Goal: Transaction & Acquisition: Obtain resource

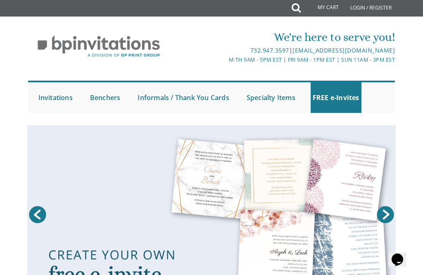
scroll to position [2, 0]
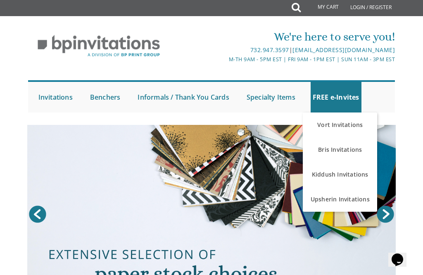
click at [360, 176] on link "Kiddush Invitations" at bounding box center [340, 174] width 74 height 25
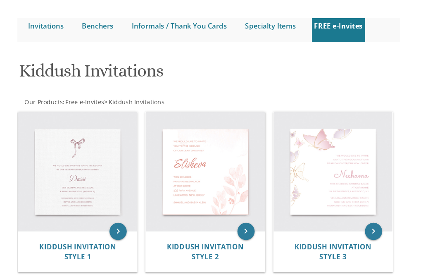
scroll to position [73, 0]
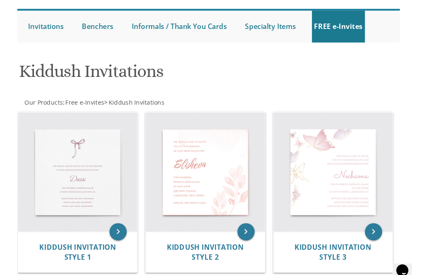
click at [333, 159] on img at bounding box center [331, 165] width 114 height 114
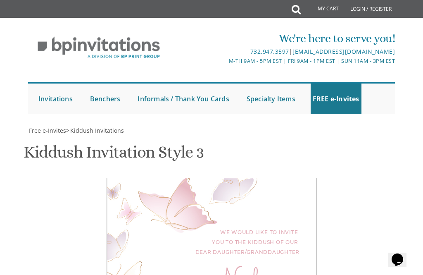
scroll to position [293, 0]
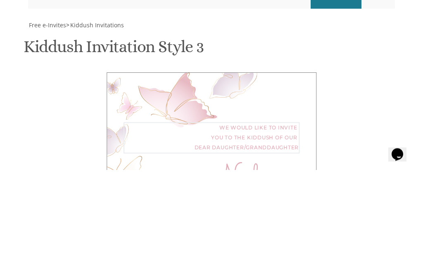
type textarea "We would like to invite you to the Bas Mitzvah of our dear daughter"
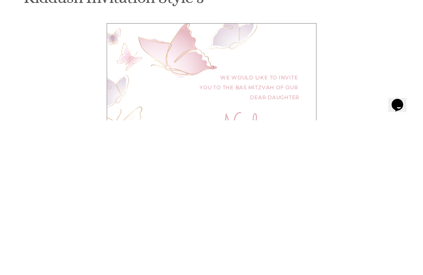
type textarea "N"
type textarea "Chaya Leah"
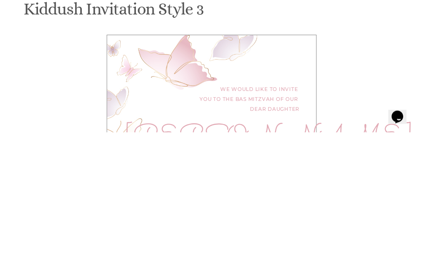
scroll to position [313, 0]
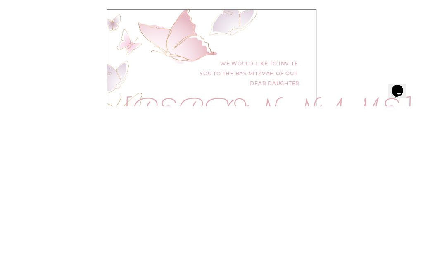
type textarea "This Sunday, September 14th 2025 at our home 161 Coles Way, Lakewood, NJ"
type textarea "Yaakov"
type textarea "Yisroel Mayer and Shoshana Gittel Littman"
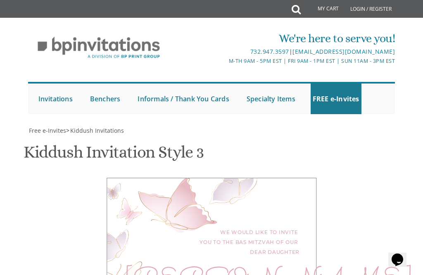
type input "shoshanalittman@gmail.com"
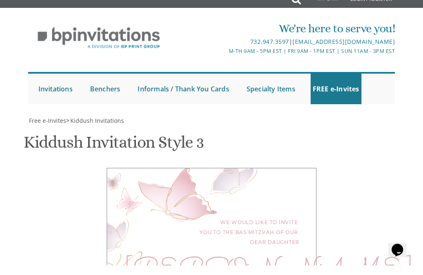
scroll to position [553, 0]
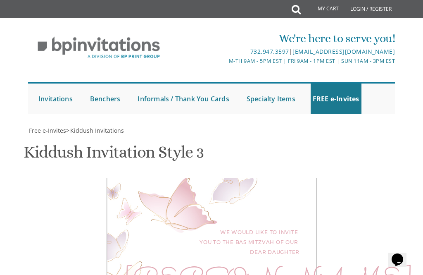
type textarea "This Sunday, September 14, 2025 at our home 161 Coles Way, Lakewood, NJ At 7:45…"
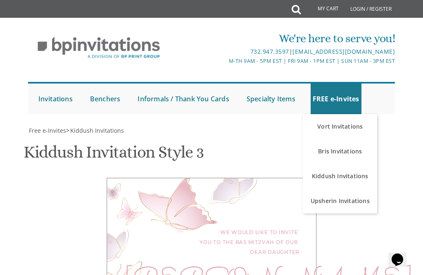
scroll to position [269, 0]
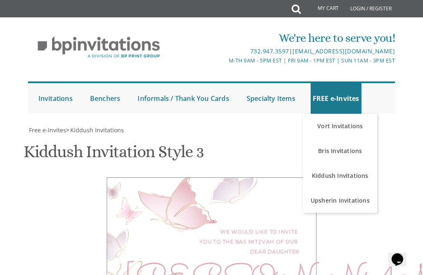
scroll to position [223, 0]
select select "70px"
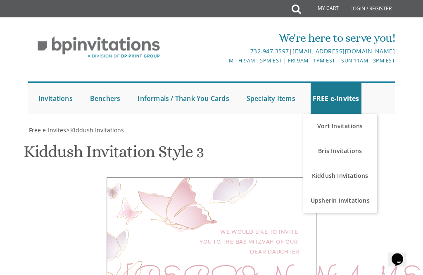
scroll to position [481, 0]
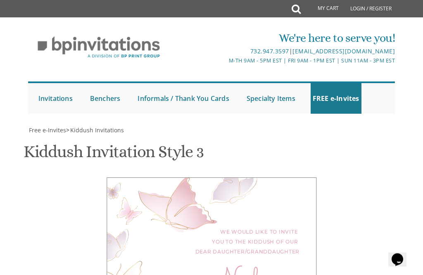
scroll to position [401, 0]
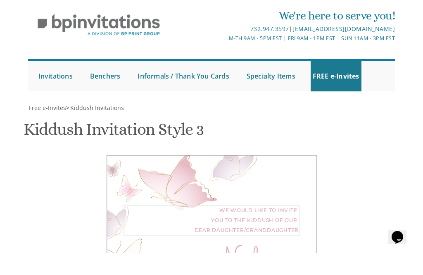
type textarea "We would like to invite you to the Bas Mitzvahof our dear daughter"
type textarea "N"
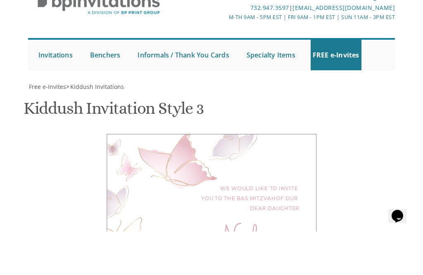
type textarea "Chaya Leah"
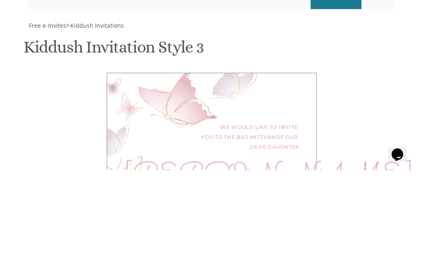
type textarea "This Sunday, September 14, 2025 at our home 161 Coles Way, Lakewood, NJ 7:45 p.…"
type textarea "Yaakov and"
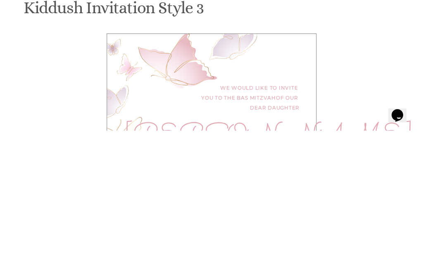
type textarea "Yisroel Mayer and Shoshana Gittel Littman"
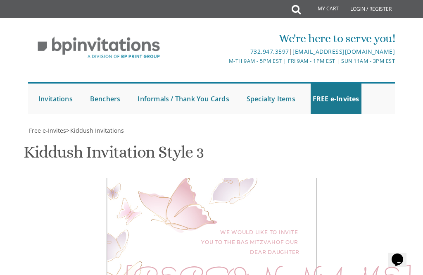
type input "shoshanalittman@gmail.com"
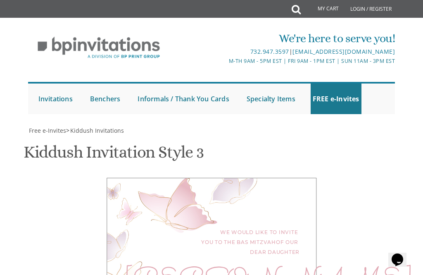
scroll to position [572, 0]
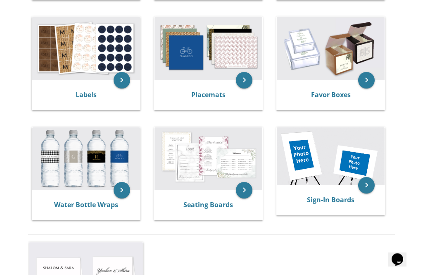
scroll to position [276, 0]
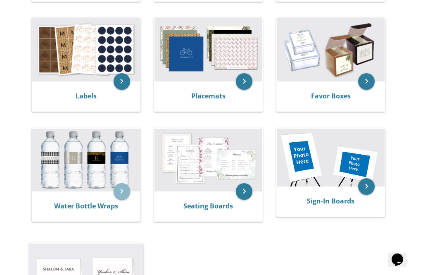
click at [118, 187] on icon "keyboard_arrow_right" at bounding box center [122, 191] width 17 height 17
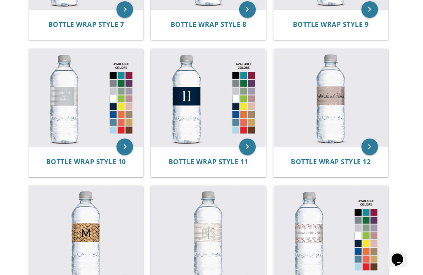
scroll to position [576, 0]
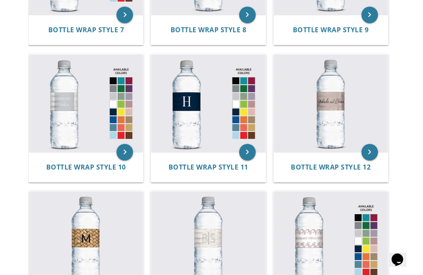
click at [350, 130] on img at bounding box center [331, 103] width 114 height 97
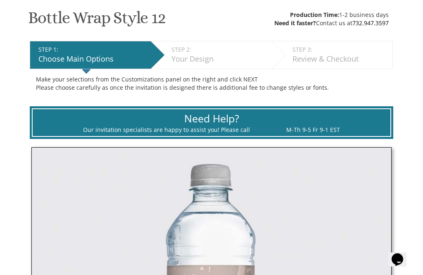
scroll to position [128, 0]
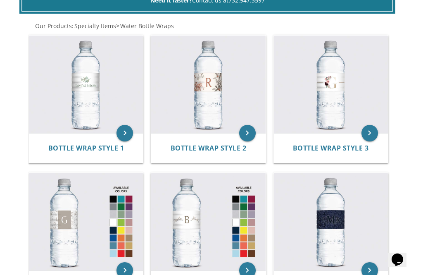
scroll to position [176, 0]
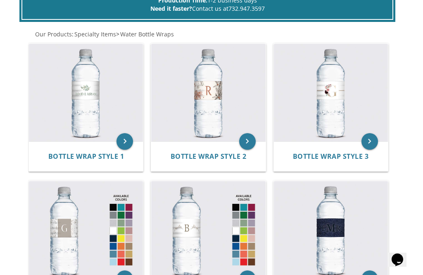
click at [346, 119] on img at bounding box center [331, 92] width 114 height 97
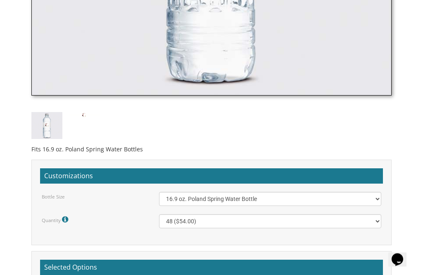
scroll to position [494, 0]
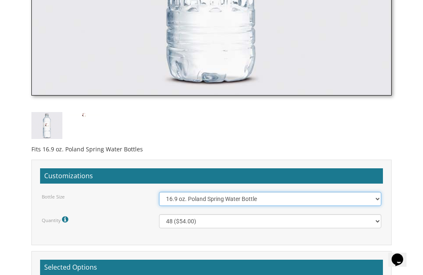
click at [372, 202] on select "16.9 oz. Poland Spring Water Bottle 13.5 oz. Fred Water Bottle" at bounding box center [270, 199] width 222 height 14
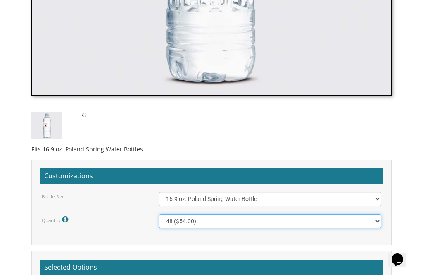
click at [377, 219] on select "48 ($54.00) 96 ($72.00) 144 ($99.00) 192 ($126.00)" at bounding box center [270, 221] width 222 height 14
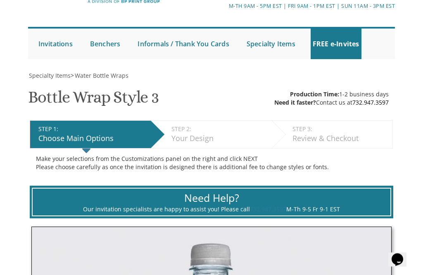
scroll to position [40, 0]
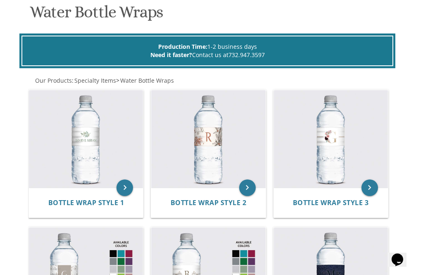
scroll to position [128, 0]
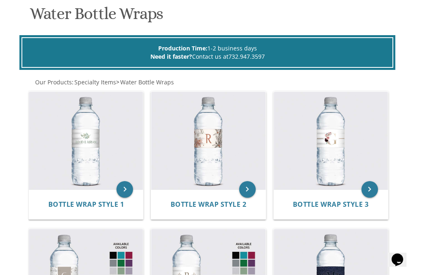
click at [232, 145] on img at bounding box center [208, 140] width 114 height 97
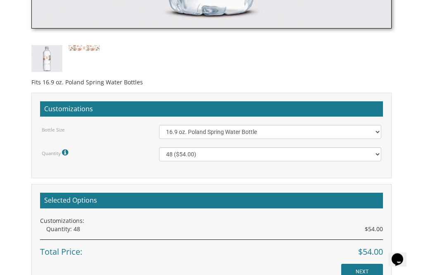
scroll to position [563, 0]
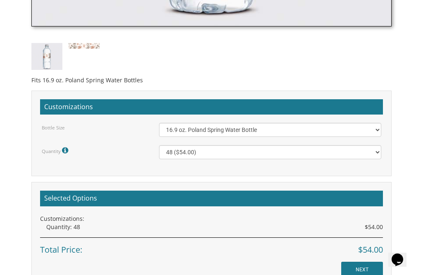
click at [60, 146] on label "Quantity Please note: Quantities may be modified after order completion. For we…" at bounding box center [56, 150] width 29 height 11
click at [64, 147] on icon at bounding box center [66, 150] width 8 height 7
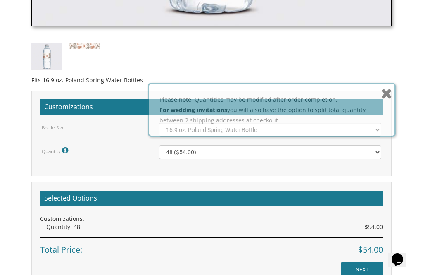
click at [60, 152] on label "Quantity Please note: Quantities may be modified after order completion. For we…" at bounding box center [56, 150] width 29 height 11
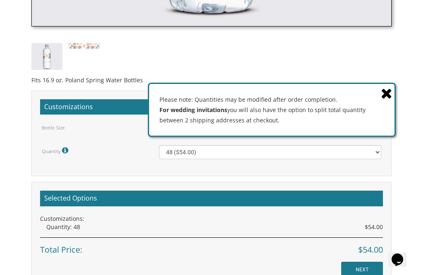
click at [388, 100] on icon at bounding box center [387, 93] width 12 height 14
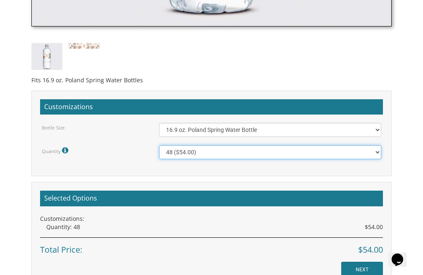
click at [375, 150] on select "48 ($54.00) 96 ($72.00) 144 ($99.00) 192 ($126.00)" at bounding box center [270, 152] width 222 height 14
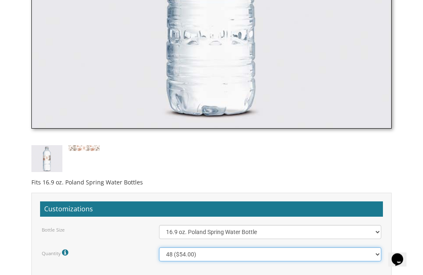
scroll to position [453, 0]
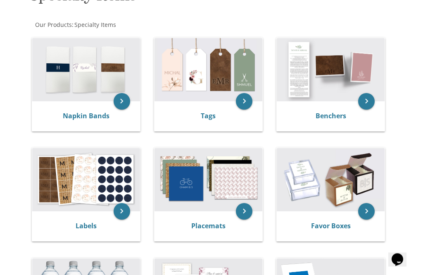
scroll to position [135, 0]
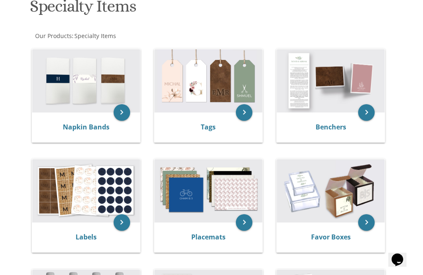
click at [74, 90] on img at bounding box center [86, 80] width 108 height 63
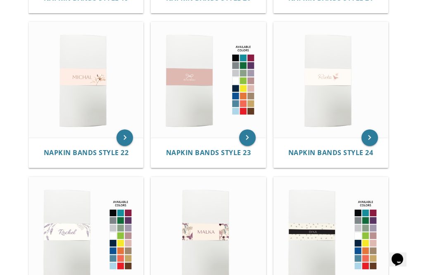
scroll to position [1293, 0]
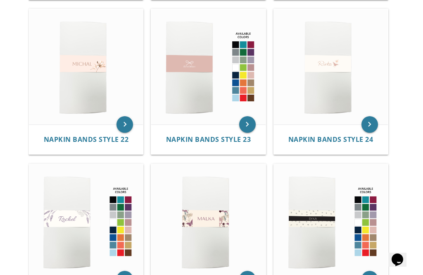
click at [80, 72] on img at bounding box center [86, 66] width 114 height 115
click at [345, 84] on img at bounding box center [331, 66] width 114 height 115
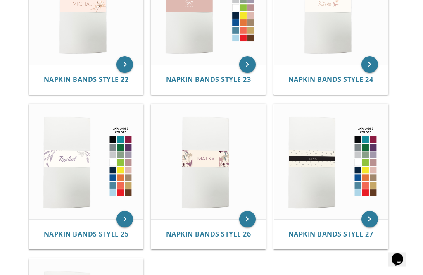
scroll to position [1352, 0]
click at [197, 169] on img at bounding box center [208, 161] width 114 height 115
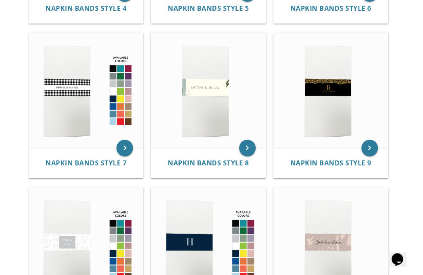
scroll to position [481, 0]
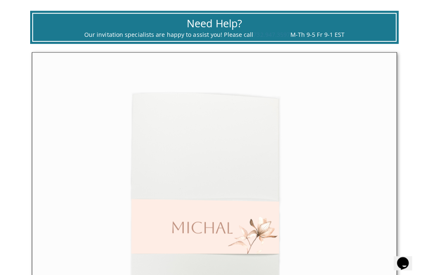
scroll to position [209, 0]
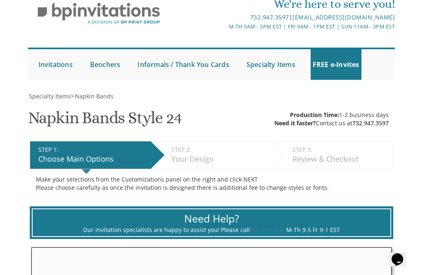
scroll to position [29, 0]
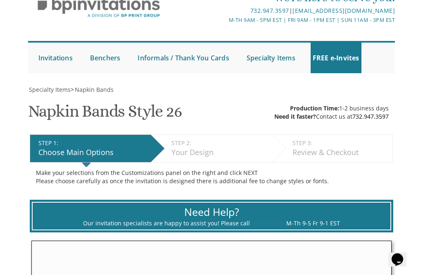
scroll to position [2, 0]
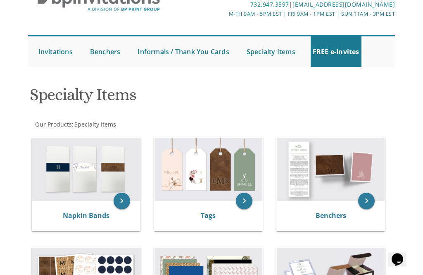
scroll to position [51, 0]
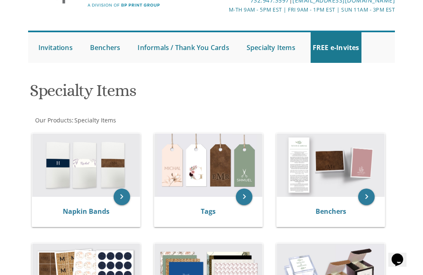
click at [68, 179] on img at bounding box center [86, 164] width 108 height 63
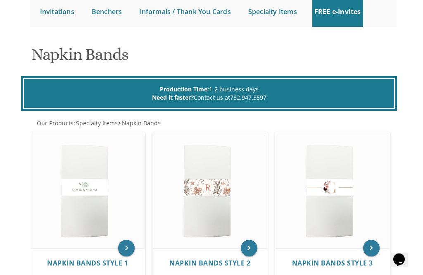
scroll to position [88, 0]
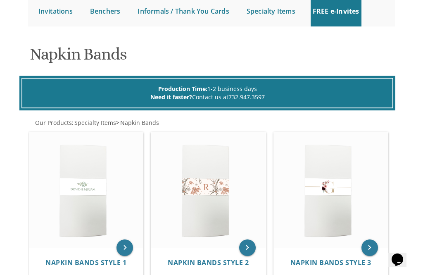
click at [219, 175] on img at bounding box center [208, 189] width 114 height 115
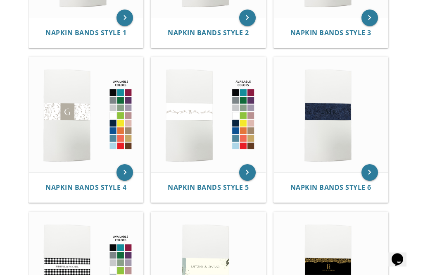
scroll to position [319, 0]
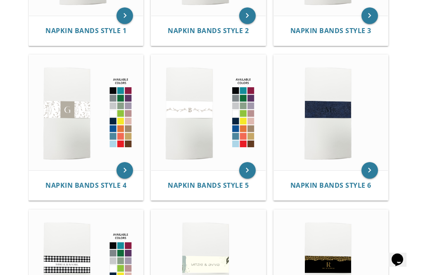
click at [61, 108] on img at bounding box center [86, 112] width 114 height 115
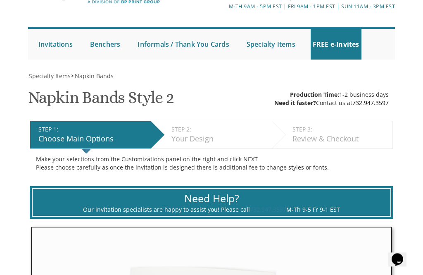
scroll to position [43, 0]
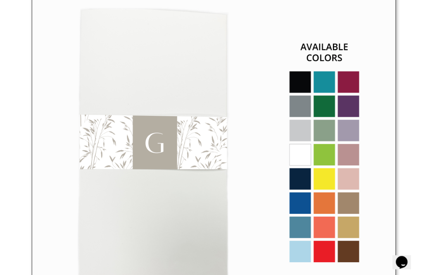
scroll to position [315, 0]
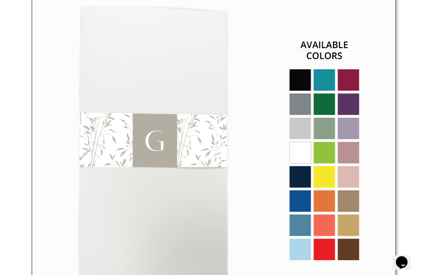
click at [351, 165] on img at bounding box center [211, 148] width 360 height 363
click at [348, 172] on img at bounding box center [211, 148] width 360 height 363
click at [347, 147] on img at bounding box center [211, 148] width 360 height 363
click at [349, 151] on img at bounding box center [211, 148] width 360 height 363
click at [349, 173] on img at bounding box center [211, 148] width 360 height 363
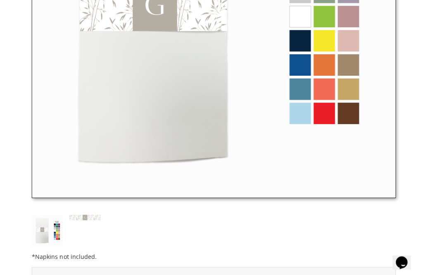
scroll to position [448, 0]
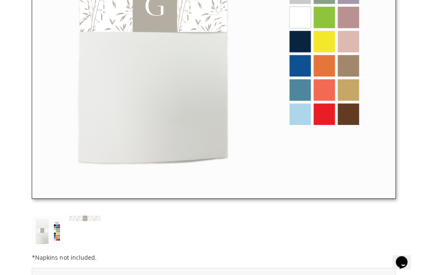
click at [50, 224] on img at bounding box center [46, 228] width 31 height 31
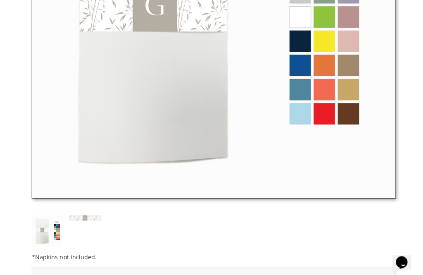
click at [83, 213] on img at bounding box center [84, 215] width 31 height 5
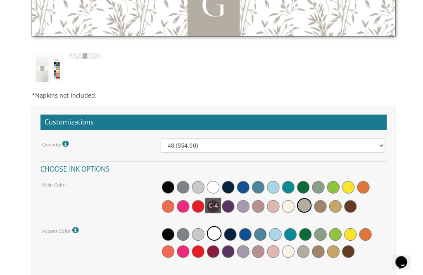
scroll to position [310, 0]
click at [214, 180] on span at bounding box center [211, 185] width 12 height 12
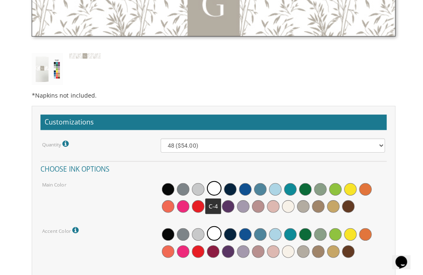
click at [276, 245] on span at bounding box center [270, 248] width 12 height 12
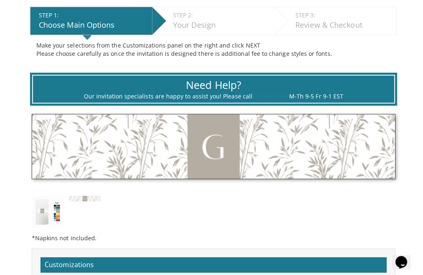
scroll to position [147, 0]
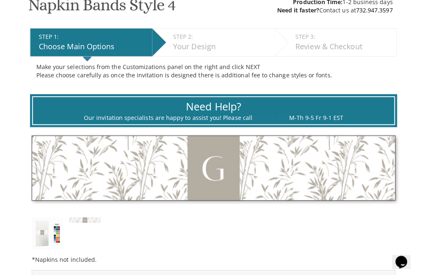
click at [344, 145] on img at bounding box center [211, 166] width 360 height 64
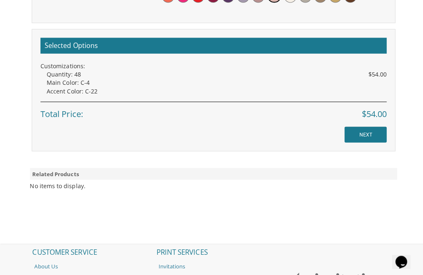
click at [371, 133] on input "NEXT" at bounding box center [362, 134] width 42 height 16
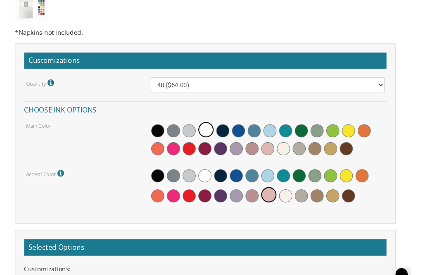
scroll to position [352, 0]
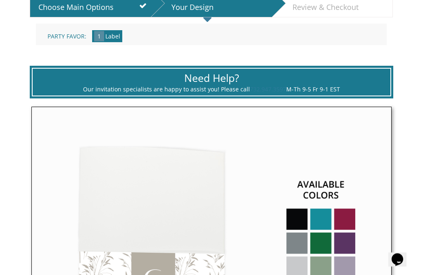
scroll to position [162, 0]
